Goal: Transaction & Acquisition: Purchase product/service

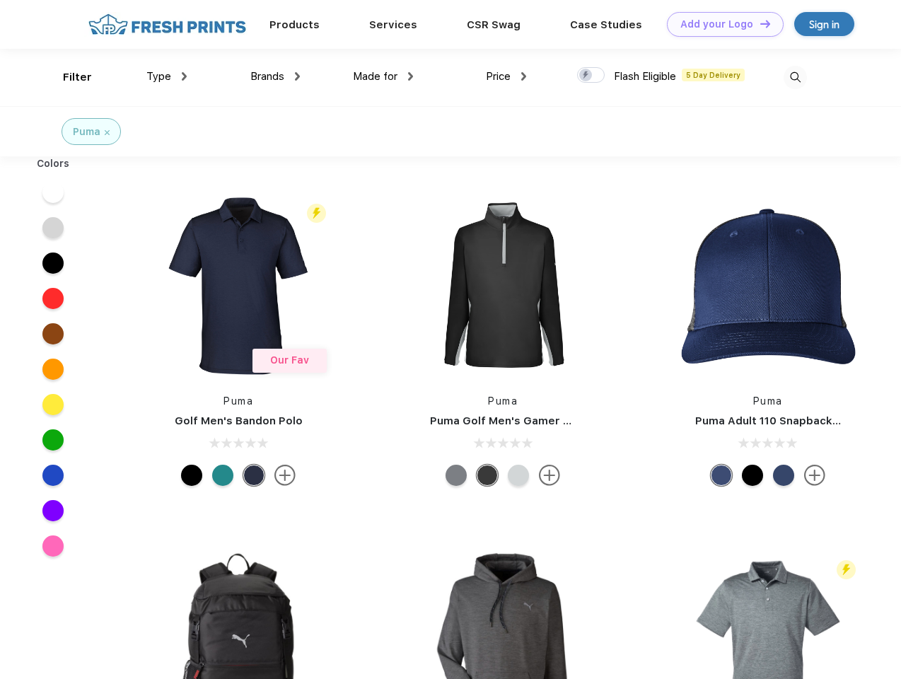
click at [720, 24] on link "Add your Logo Design Tool" at bounding box center [725, 24] width 117 height 25
click at [0, 0] on div "Design Tool" at bounding box center [0, 0] width 0 height 0
click at [759, 23] on link "Add your Logo Design Tool" at bounding box center [725, 24] width 117 height 25
click at [68, 77] on div "Filter" at bounding box center [77, 77] width 29 height 16
click at [167, 76] on span "Type" at bounding box center [158, 76] width 25 height 13
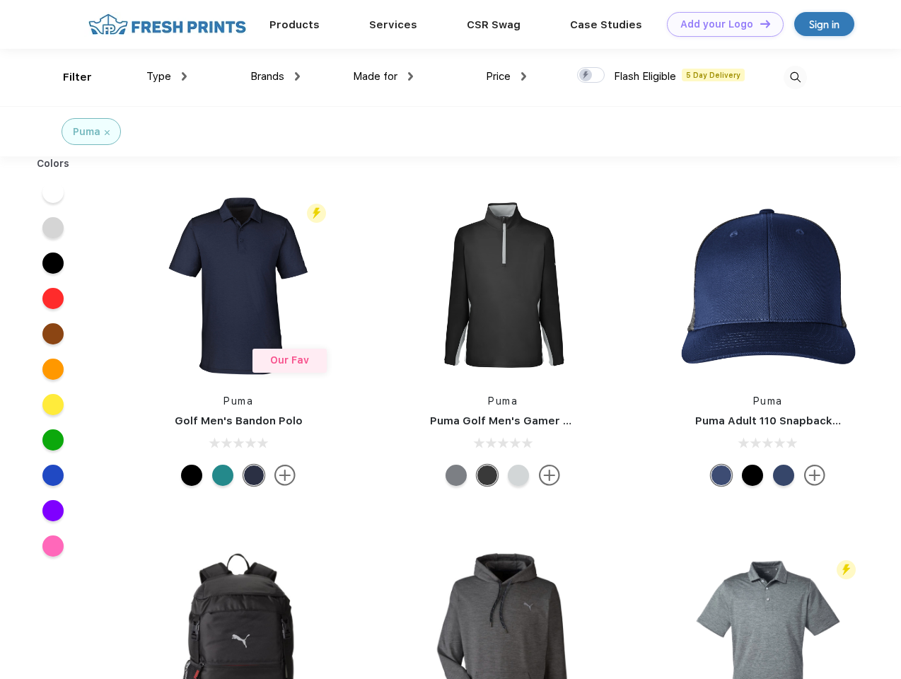
click at [275, 76] on span "Brands" at bounding box center [267, 76] width 34 height 13
click at [383, 76] on span "Made for" at bounding box center [375, 76] width 45 height 13
click at [506, 76] on span "Price" at bounding box center [498, 76] width 25 height 13
click at [591, 76] on div at bounding box center [591, 75] width 28 height 16
click at [586, 76] on input "checkbox" at bounding box center [581, 70] width 9 height 9
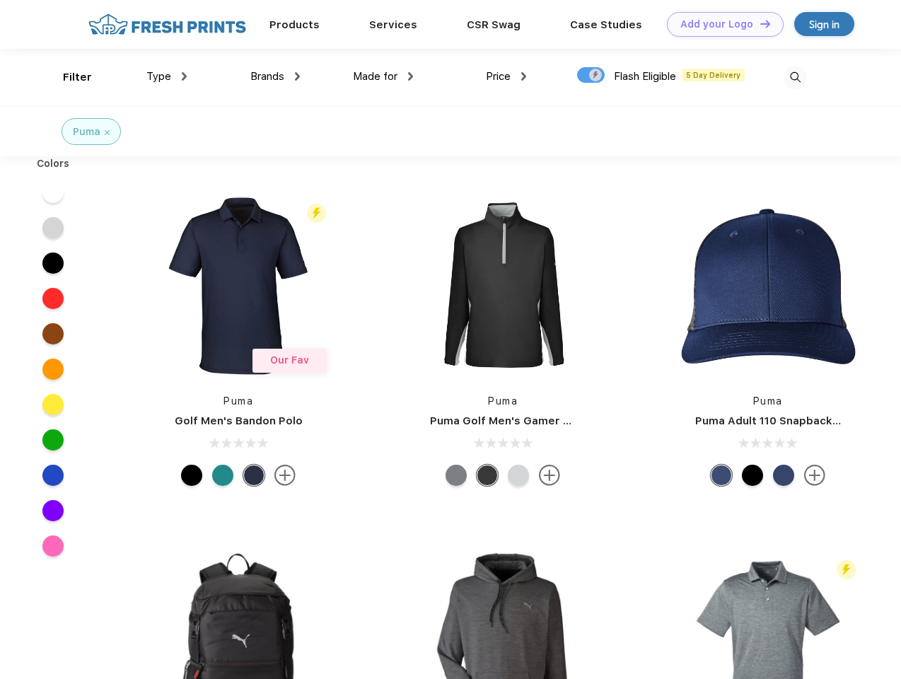
click at [795, 77] on img at bounding box center [794, 77] width 23 height 23
